Goal: Task Accomplishment & Management: Complete application form

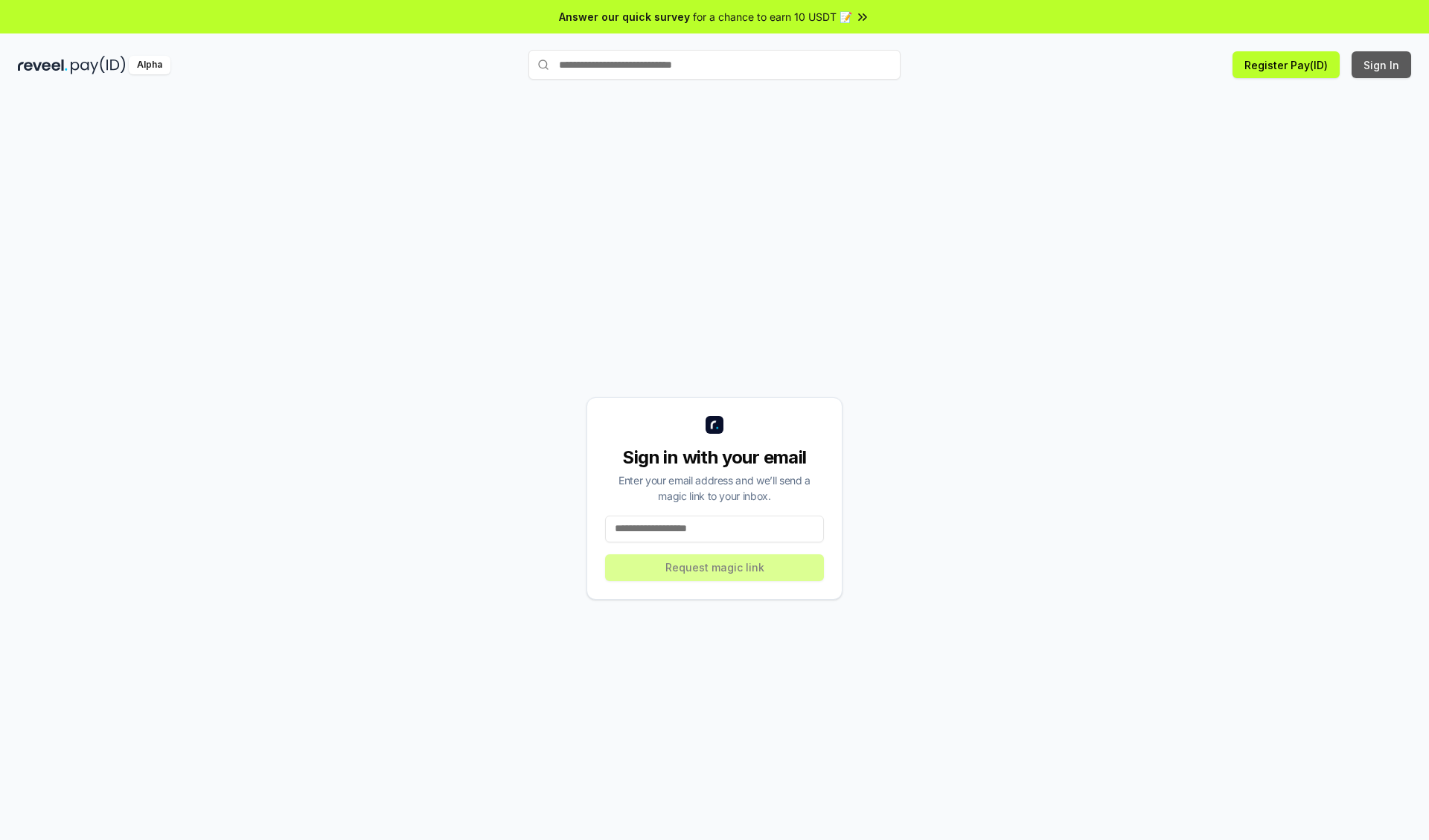
click at [1382, 65] on button "Sign In" at bounding box center [1380, 65] width 59 height 27
type input "**********"
click at [714, 567] on button "Request magic link" at bounding box center [714, 567] width 219 height 27
